Goal: Communication & Community: Answer question/provide support

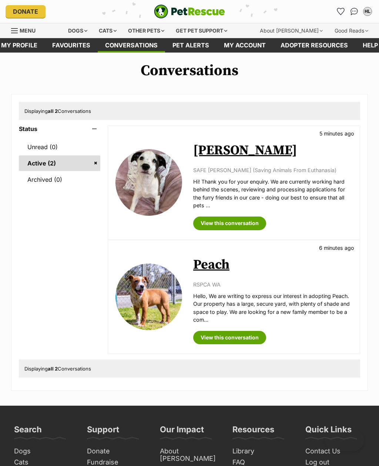
click at [71, 30] on div "Dogs" at bounding box center [78, 30] width 30 height 15
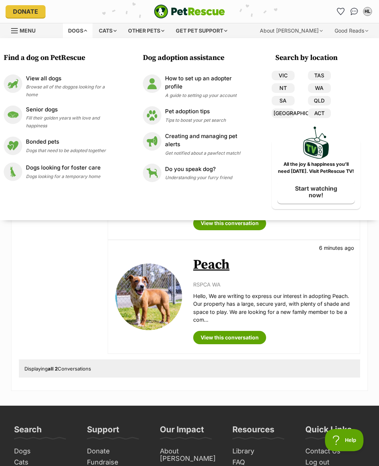
click at [41, 83] on div "View all dogs Browse all of the doggos looking for a home" at bounding box center [71, 86] width 91 height 24
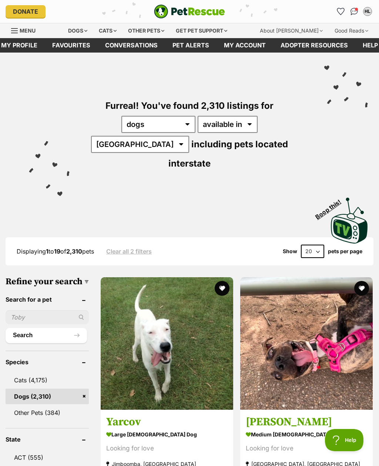
click at [354, 11] on img "Conversations" at bounding box center [355, 11] width 8 height 7
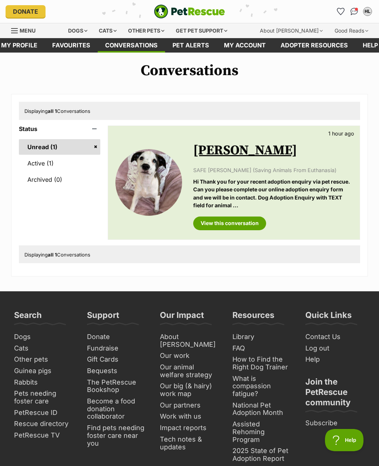
click at [32, 167] on link "Active (1)" at bounding box center [59, 163] width 81 height 16
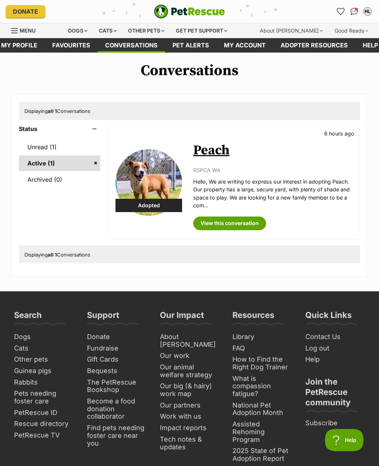
click at [224, 156] on link "Peach" at bounding box center [211, 150] width 36 height 17
click at [41, 147] on link "Unread (1)" at bounding box center [59, 147] width 81 height 16
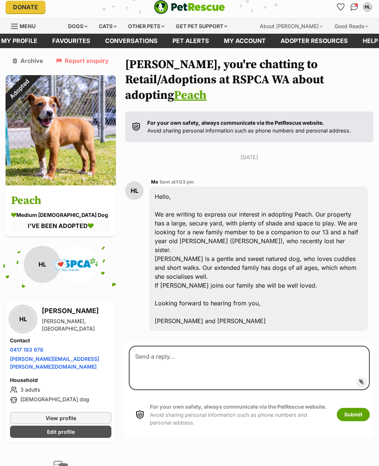
scroll to position [4, 0]
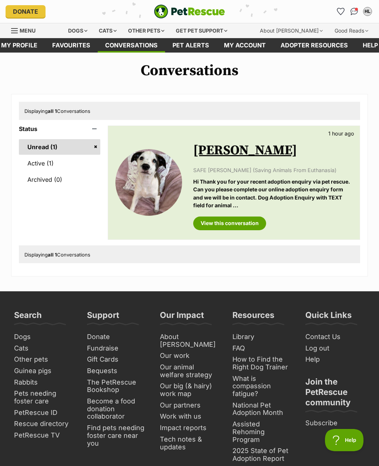
click at [87, 31] on div "Dogs" at bounding box center [78, 30] width 30 height 15
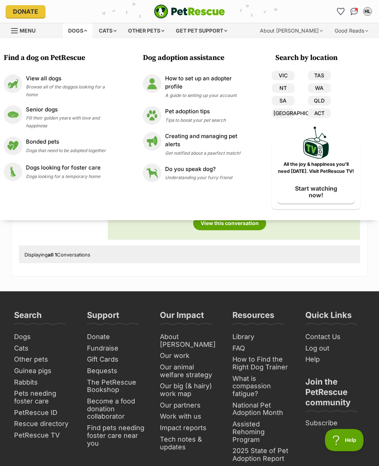
click at [117, 84] on div "View all dogs Browse all of the doggos looking for a home" at bounding box center [71, 86] width 91 height 24
click at [56, 77] on p "View all dogs" at bounding box center [71, 78] width 91 height 9
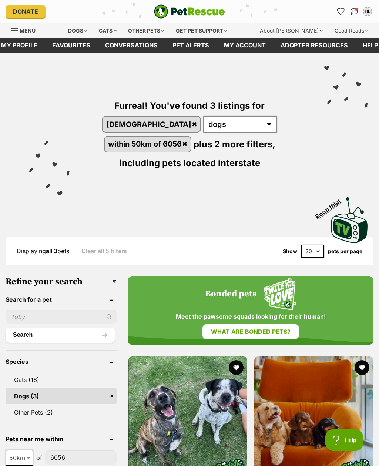
click at [354, 8] on img "Conversations" at bounding box center [355, 11] width 8 height 7
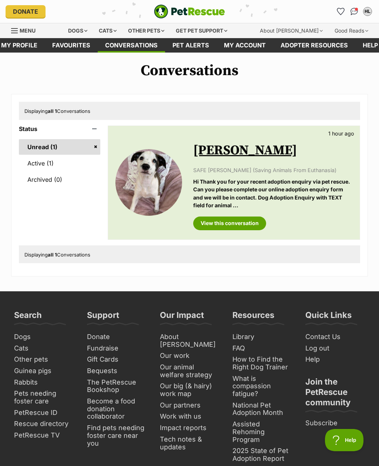
click at [32, 165] on link "Active (1)" at bounding box center [59, 163] width 81 height 16
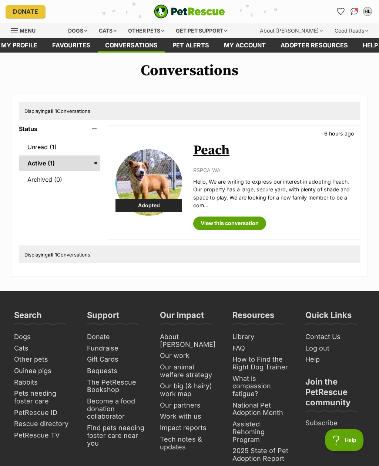
click at [307, 184] on p "Hello, We are writing to express our interest in adopting Peach. Our property h…" at bounding box center [272, 193] width 159 height 31
click at [229, 151] on link "Peach" at bounding box center [211, 150] width 36 height 17
click at [46, 146] on link "Unread (1)" at bounding box center [59, 147] width 81 height 16
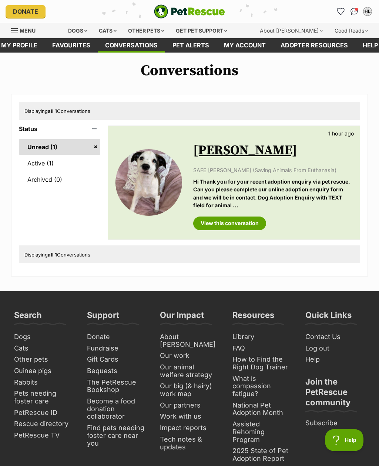
click at [239, 225] on link "View this conversation" at bounding box center [229, 223] width 73 height 13
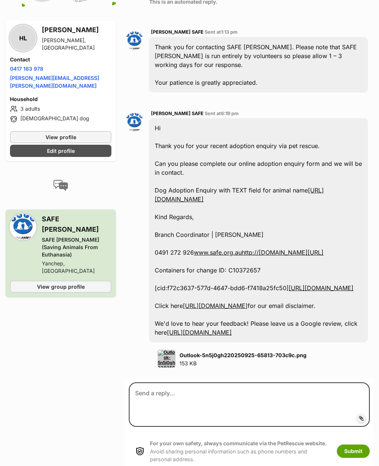
scroll to position [474, 0]
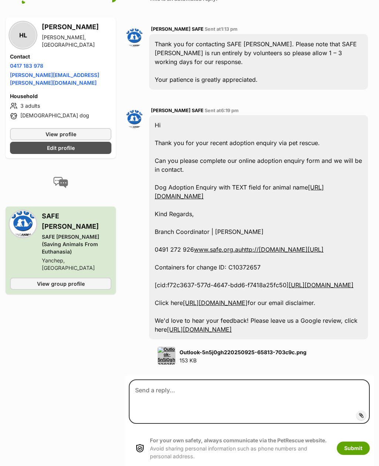
click at [286, 189] on link "[URL][DOMAIN_NAME]" at bounding box center [239, 192] width 169 height 16
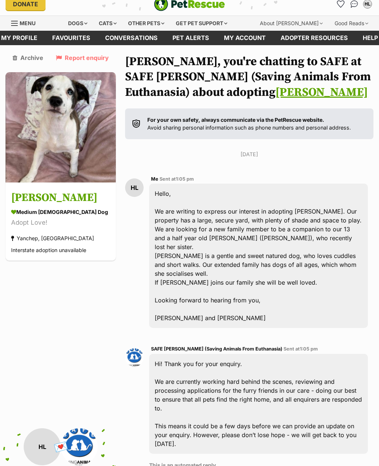
scroll to position [0, 0]
